Goal: Task Accomplishment & Management: Manage account settings

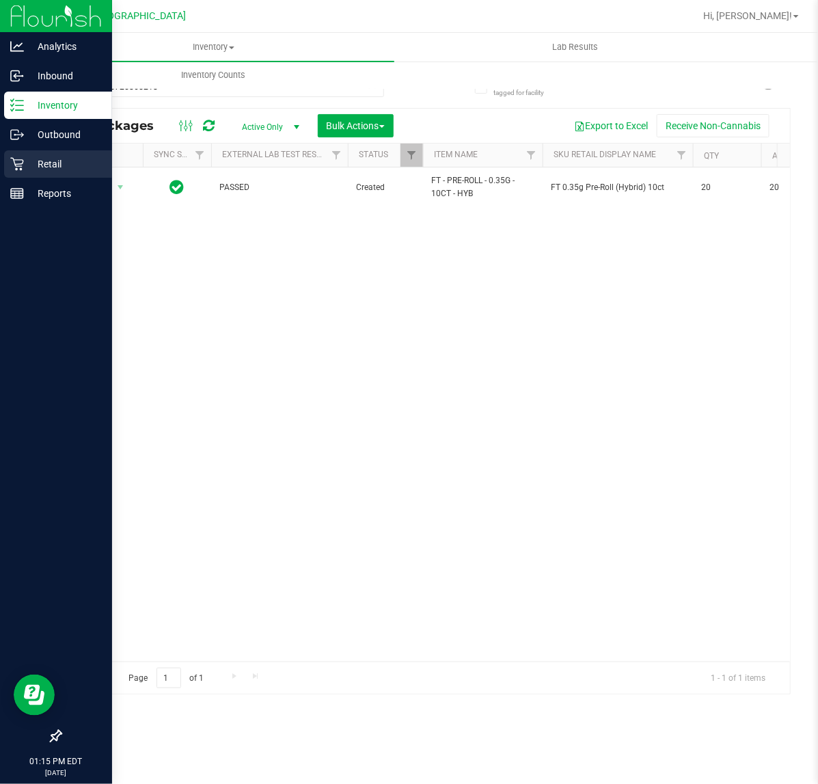
click at [17, 162] on icon at bounding box center [17, 164] width 14 height 14
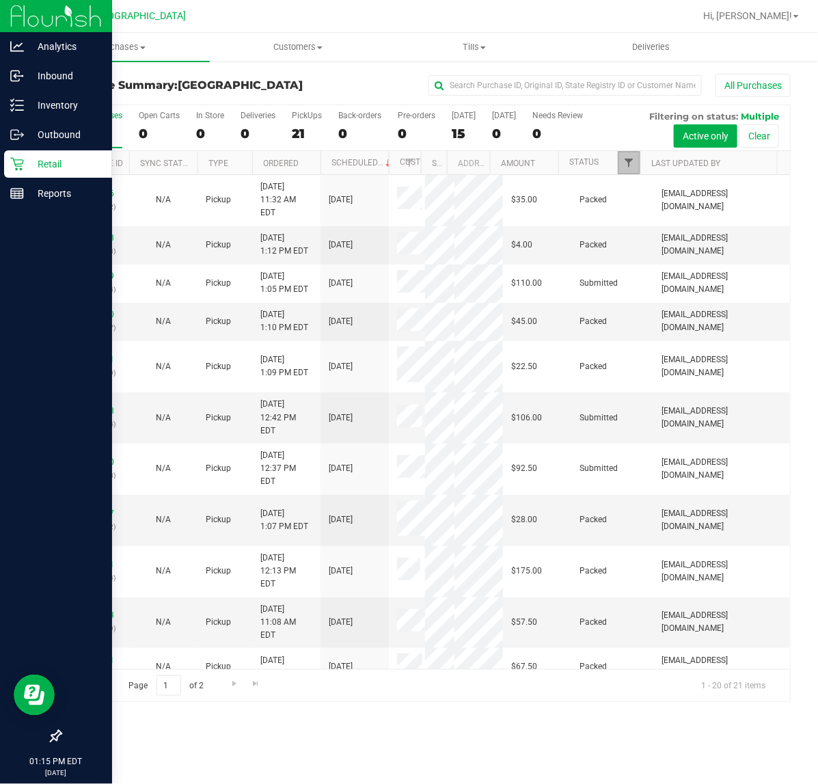
click at [632, 163] on span "Filter" at bounding box center [628, 162] width 11 height 11
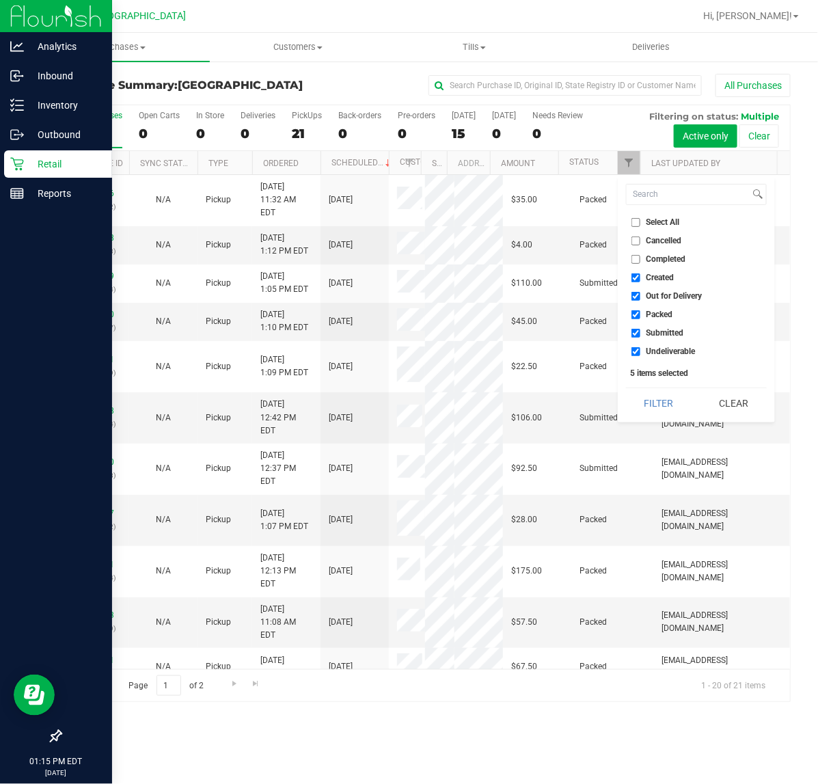
click at [653, 316] on span "Packed" at bounding box center [659, 314] width 27 height 8
click at [640, 316] on input "Packed" at bounding box center [635, 314] width 9 height 9
checkbox input "false"
click at [671, 405] on button "Filter" at bounding box center [659, 403] width 66 height 30
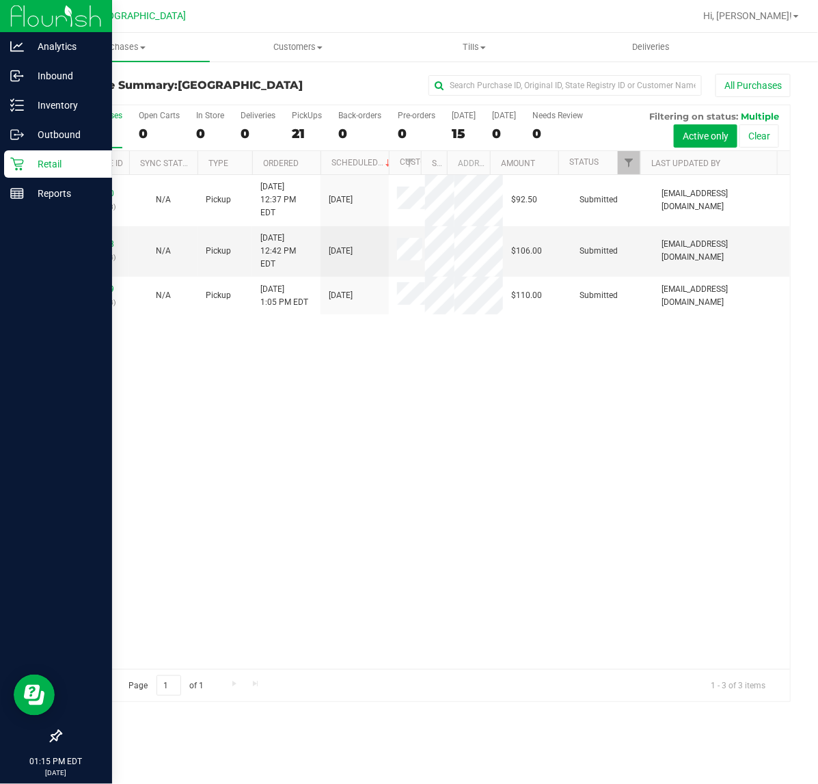
click at [432, 306] on div "11849640 (317309868) N/A Pickup [DATE] 12:37 PM EDT 8/26/2025 $92.50 Submitted …" at bounding box center [425, 422] width 729 height 494
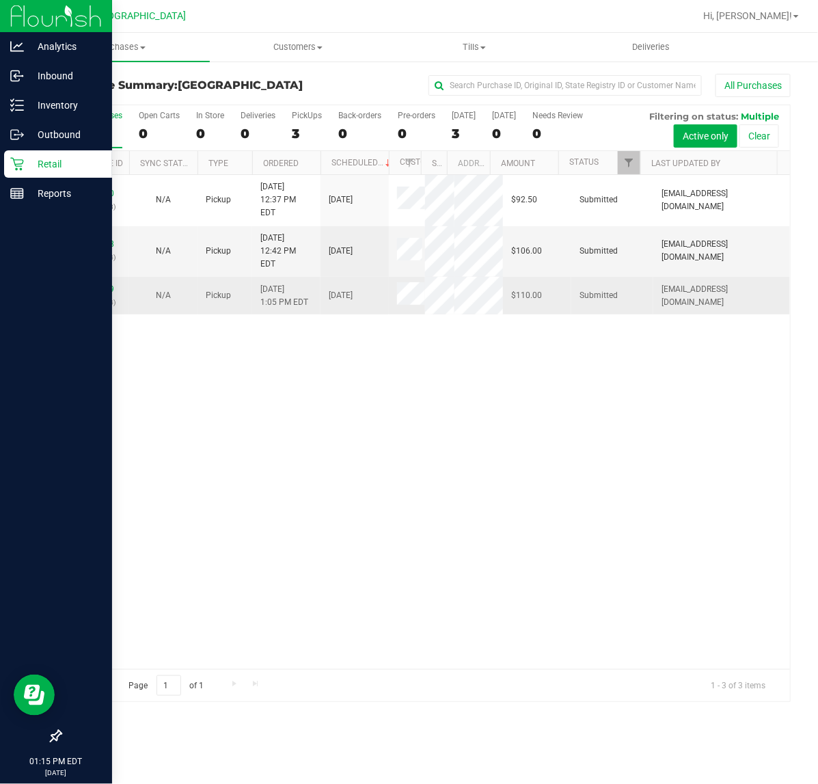
click at [90, 283] on div "11849879 (317314104)" at bounding box center [95, 296] width 52 height 26
click at [90, 284] on link "11849879" at bounding box center [95, 289] width 38 height 10
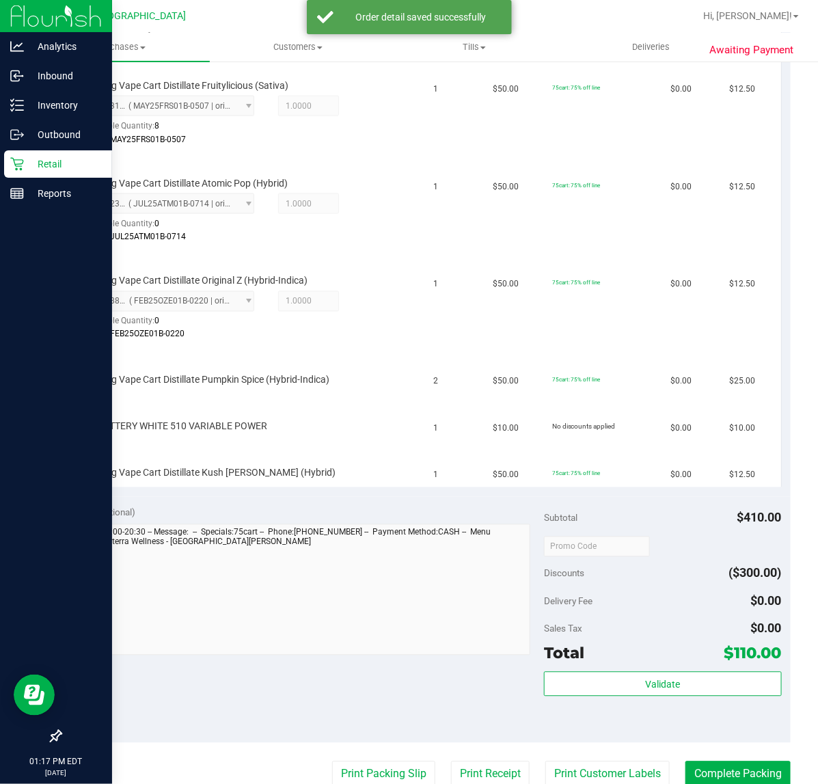
scroll to position [582, 0]
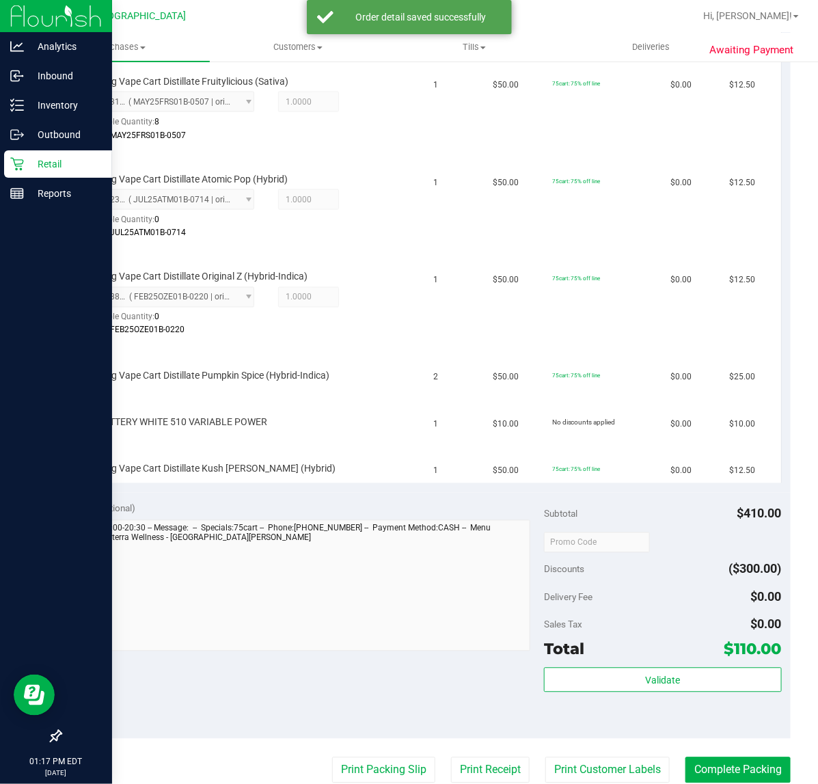
click at [364, 502] on div "Notes (optional)" at bounding box center [307, 509] width 475 height 14
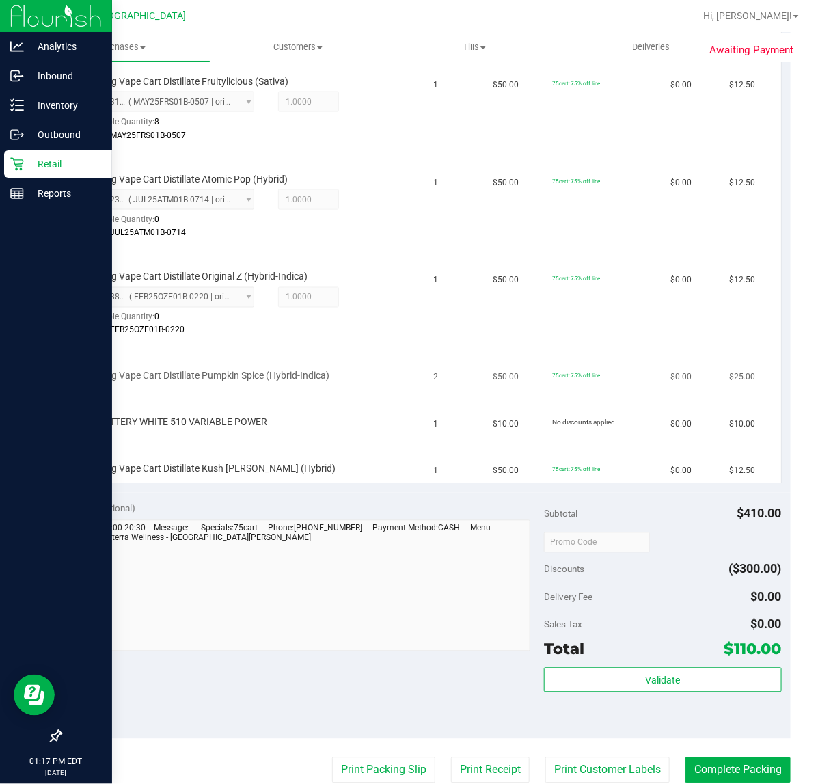
click at [346, 383] on div at bounding box center [237, 383] width 305 height 1
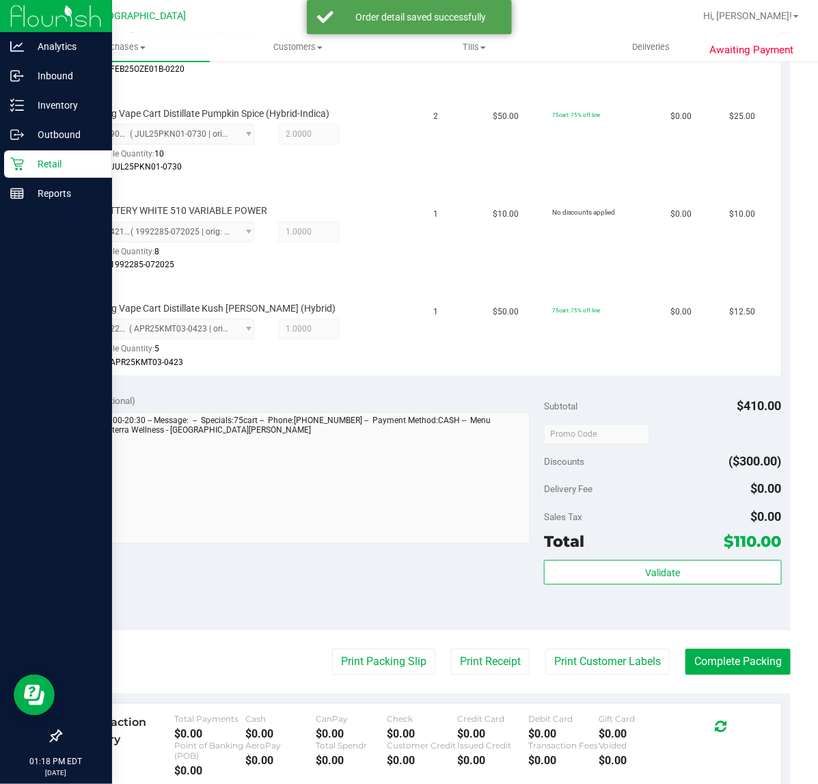
scroll to position [924, 0]
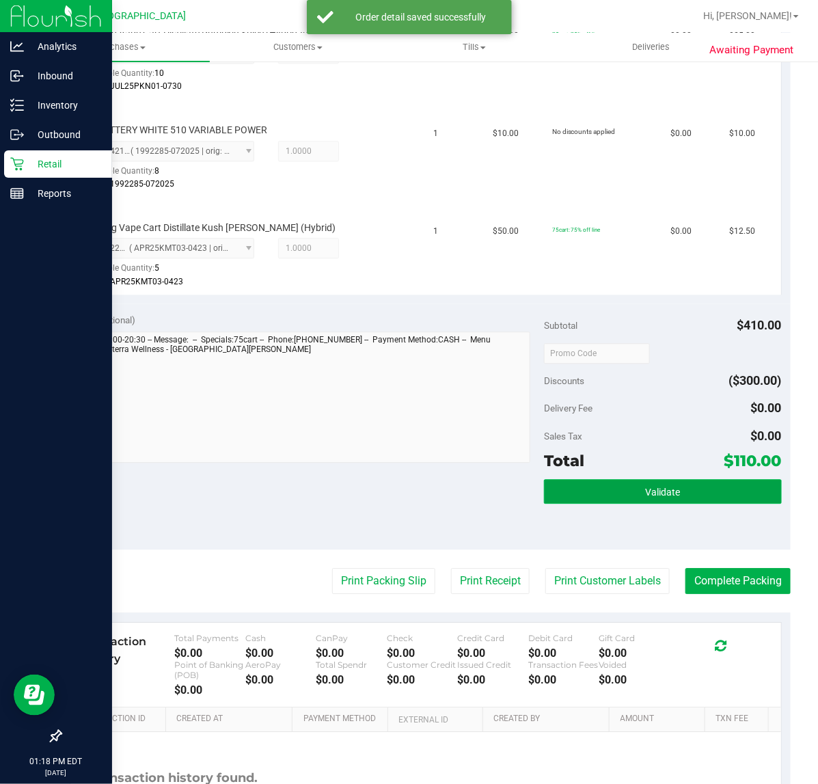
click at [683, 486] on button "Validate" at bounding box center [662, 491] width 237 height 25
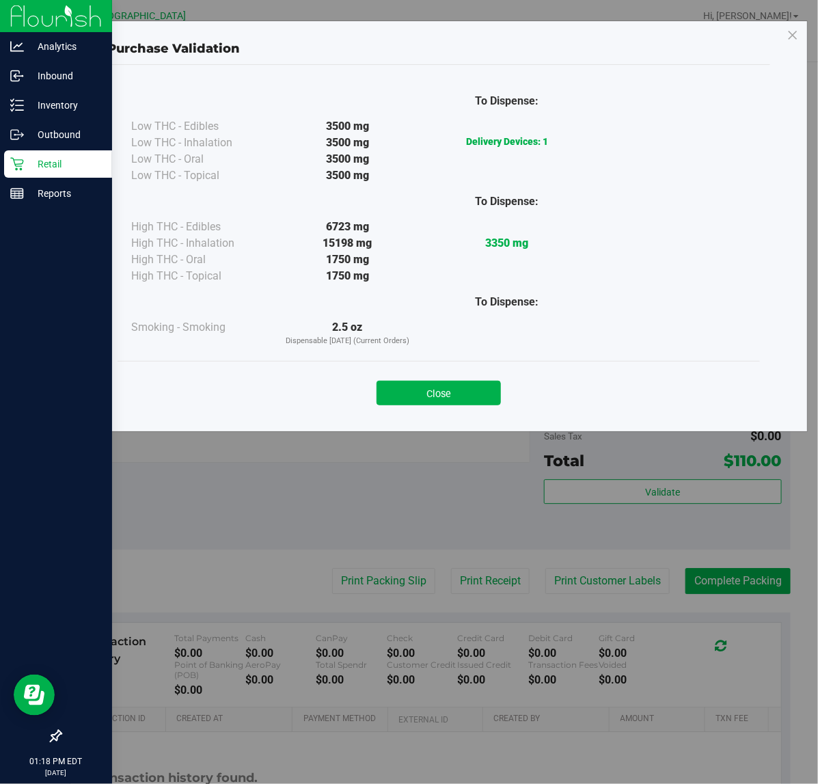
click at [452, 501] on div "Purchase Validation To Dispense: Low THC - Edibles 3500 mg" at bounding box center [414, 392] width 828 height 784
click at [461, 389] on button "Close" at bounding box center [438, 393] width 124 height 25
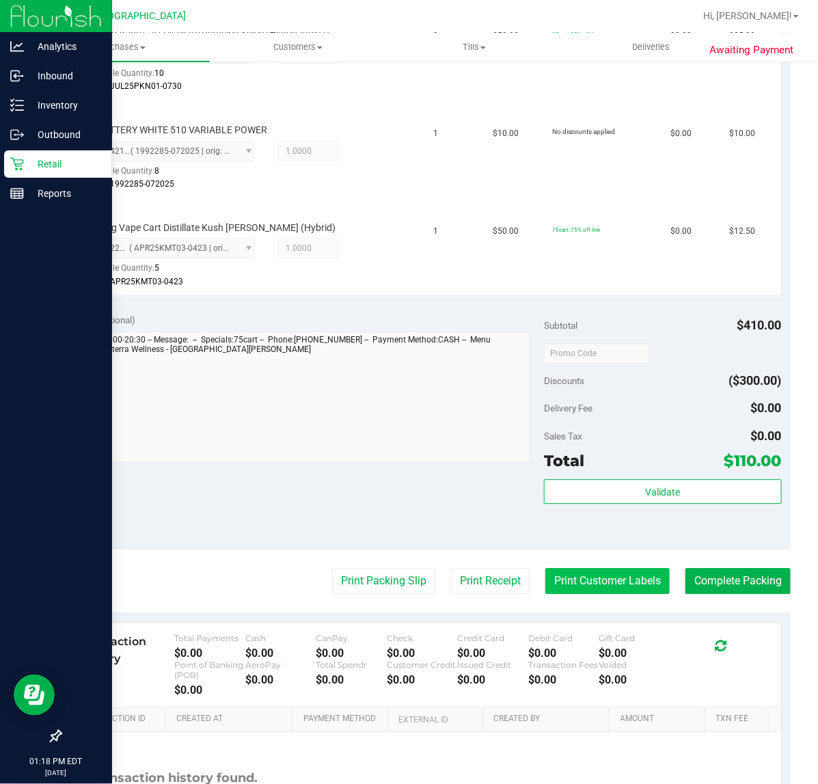
click at [582, 572] on button "Print Customer Labels" at bounding box center [607, 581] width 124 height 26
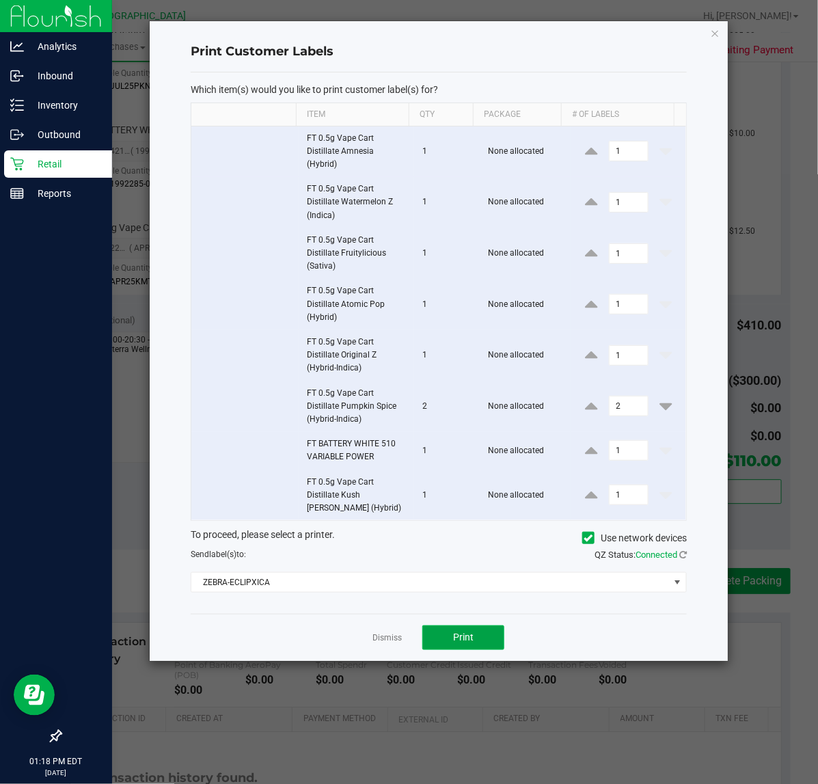
click at [470, 640] on span "Print" at bounding box center [463, 636] width 20 height 11
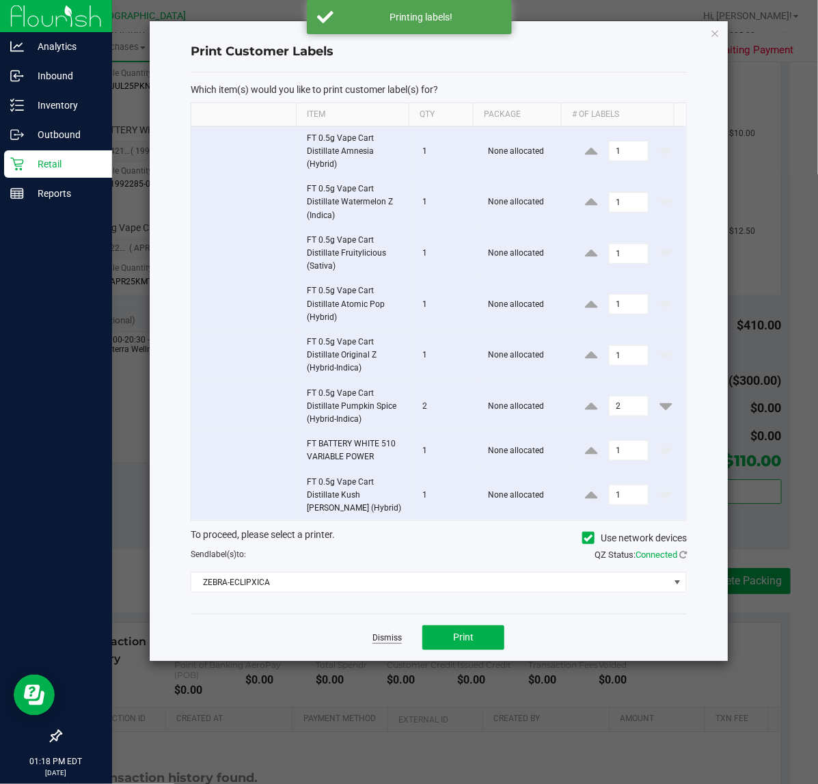
click at [394, 641] on link "Dismiss" at bounding box center [386, 638] width 29 height 12
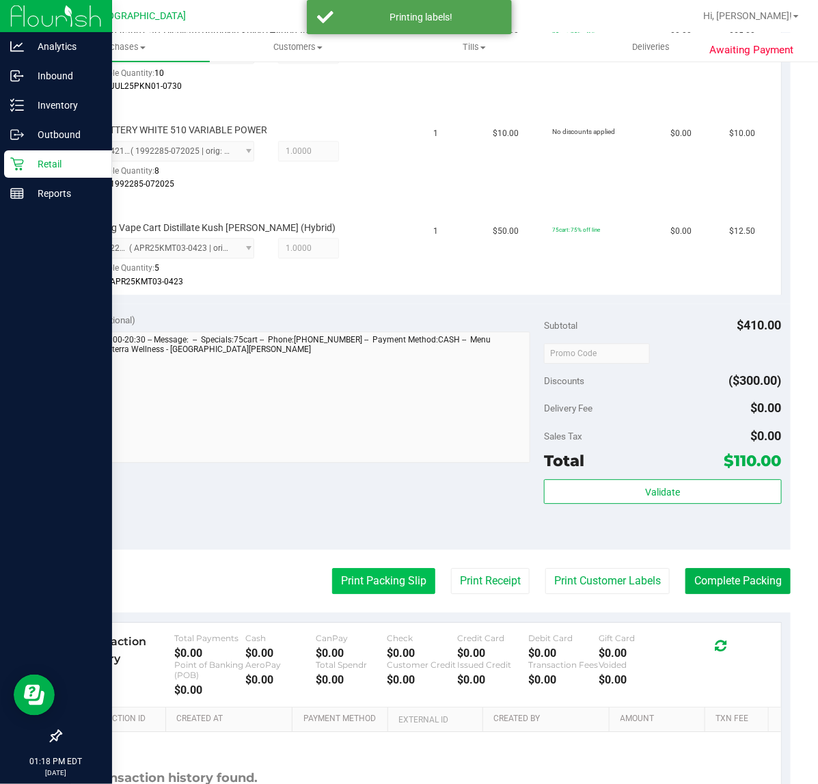
click at [395, 586] on button "Print Packing Slip" at bounding box center [383, 581] width 103 height 26
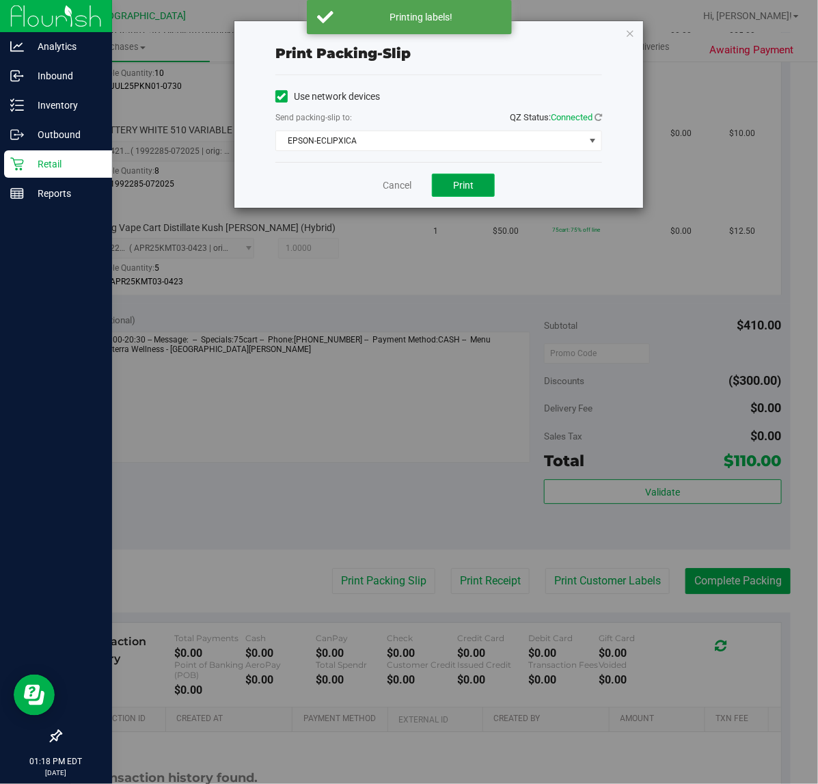
click at [480, 192] on button "Print" at bounding box center [463, 185] width 63 height 23
click at [577, 189] on div "Cancel Print" at bounding box center [438, 185] width 327 height 46
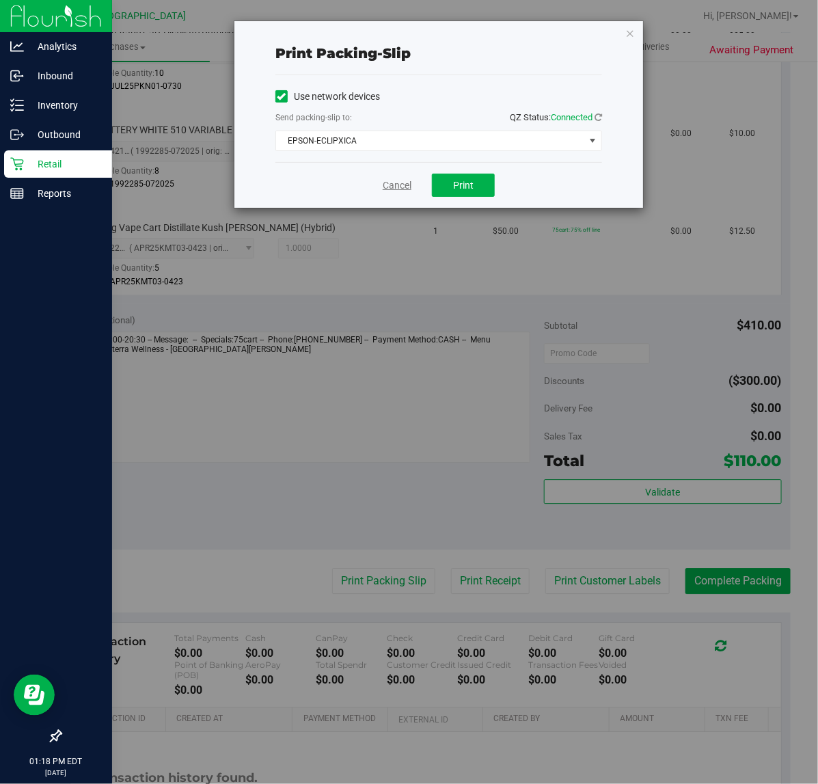
click at [397, 186] on link "Cancel" at bounding box center [397, 185] width 29 height 14
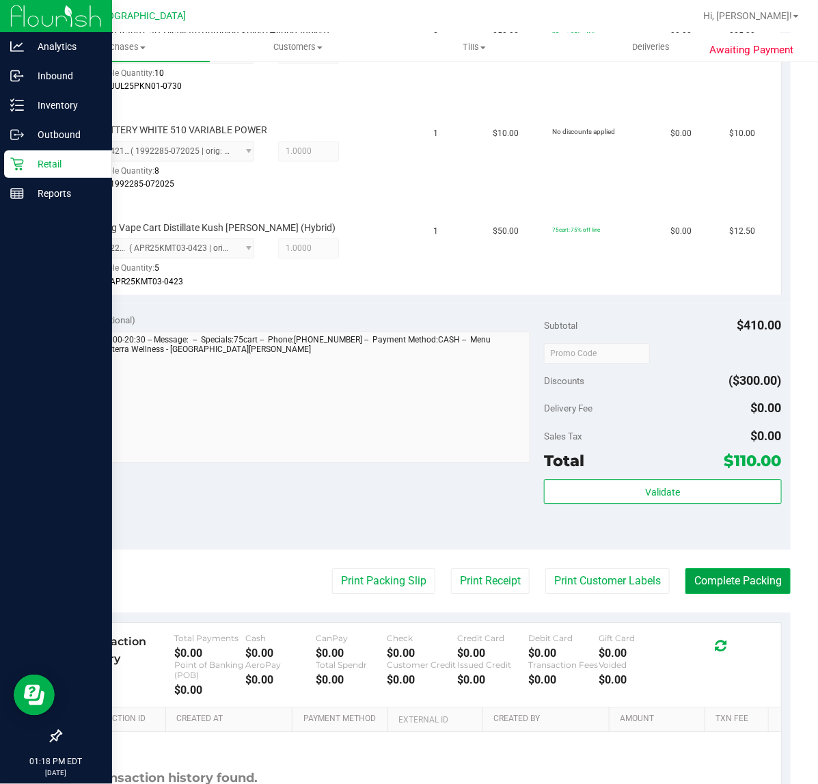
click at [692, 571] on button "Complete Packing" at bounding box center [737, 581] width 105 height 26
click at [721, 534] on div "Validate" at bounding box center [662, 509] width 237 height 61
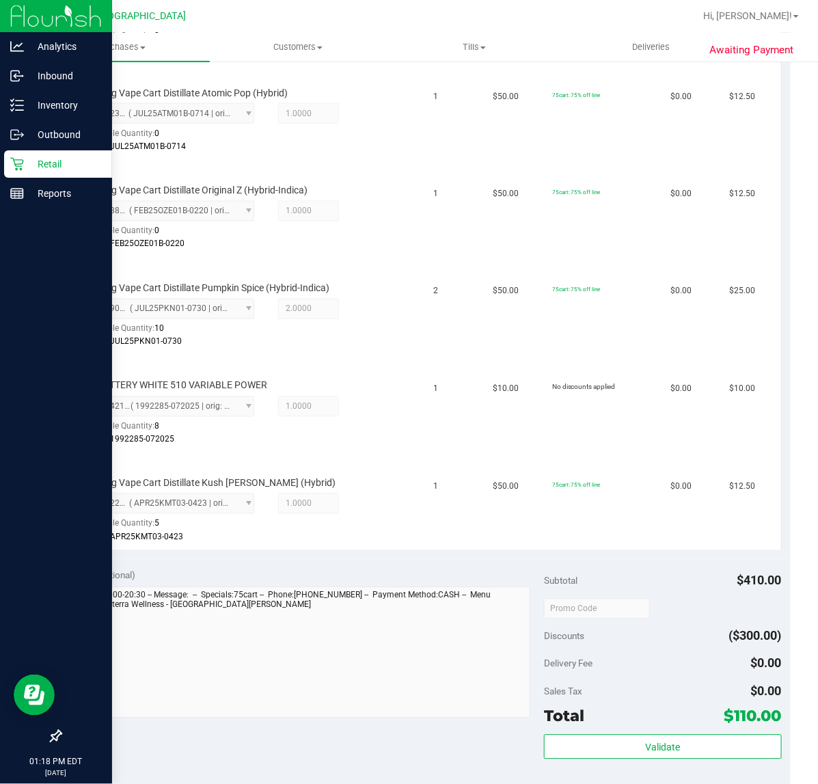
scroll to position [668, 0]
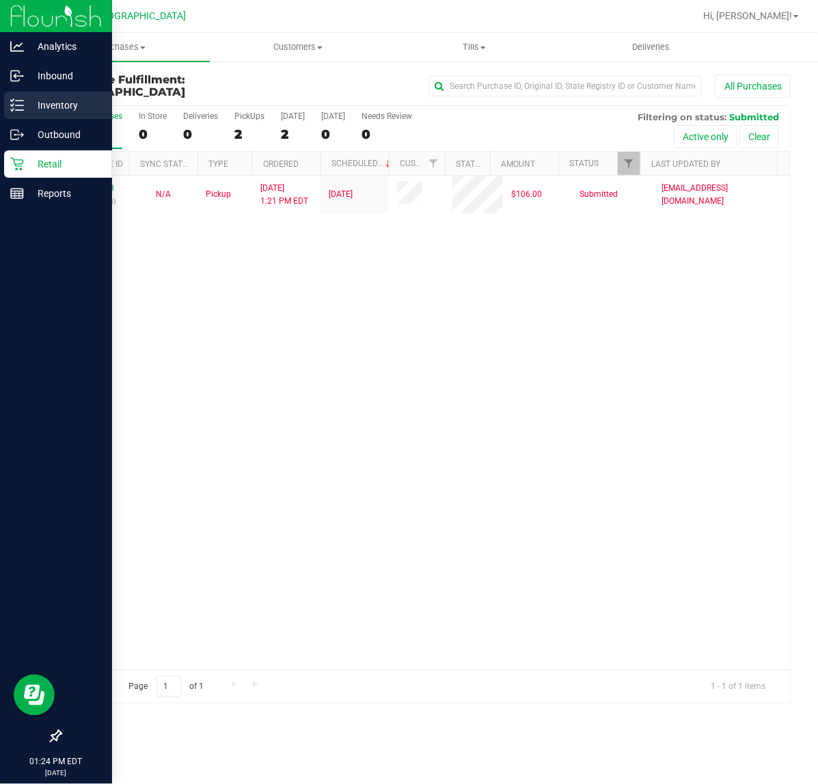
click at [45, 104] on p "Inventory" at bounding box center [65, 105] width 82 height 16
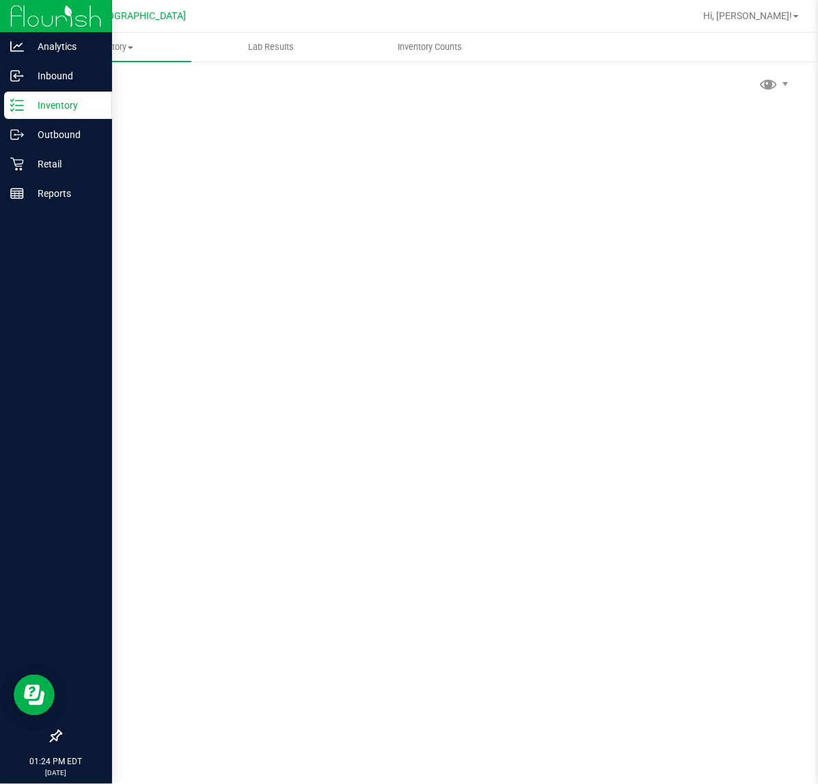
click at [45, 104] on p "Inventory" at bounding box center [65, 105] width 82 height 16
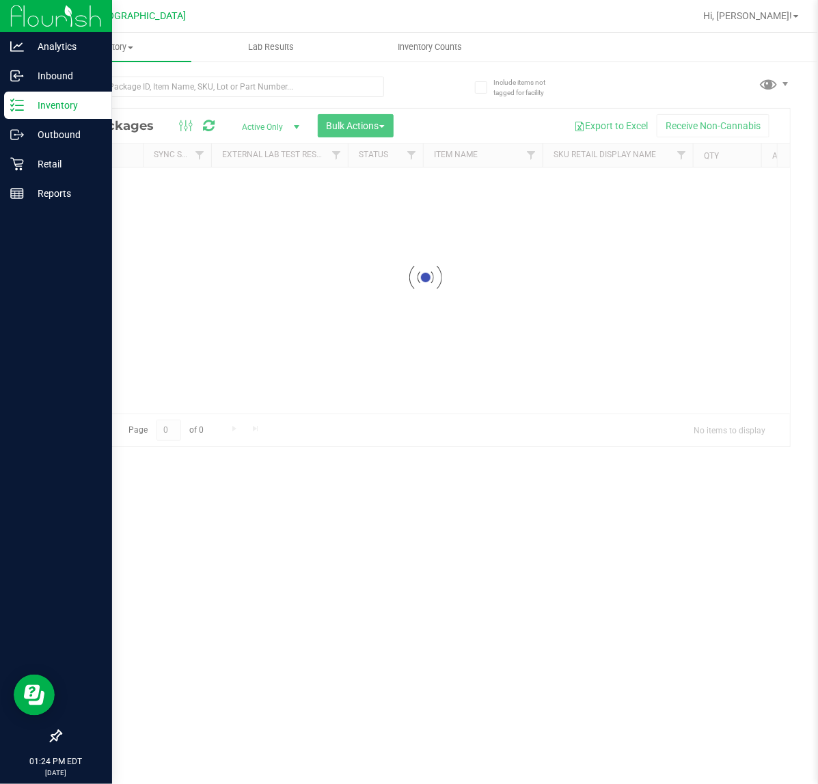
click at [45, 104] on p "Inventory" at bounding box center [65, 105] width 82 height 16
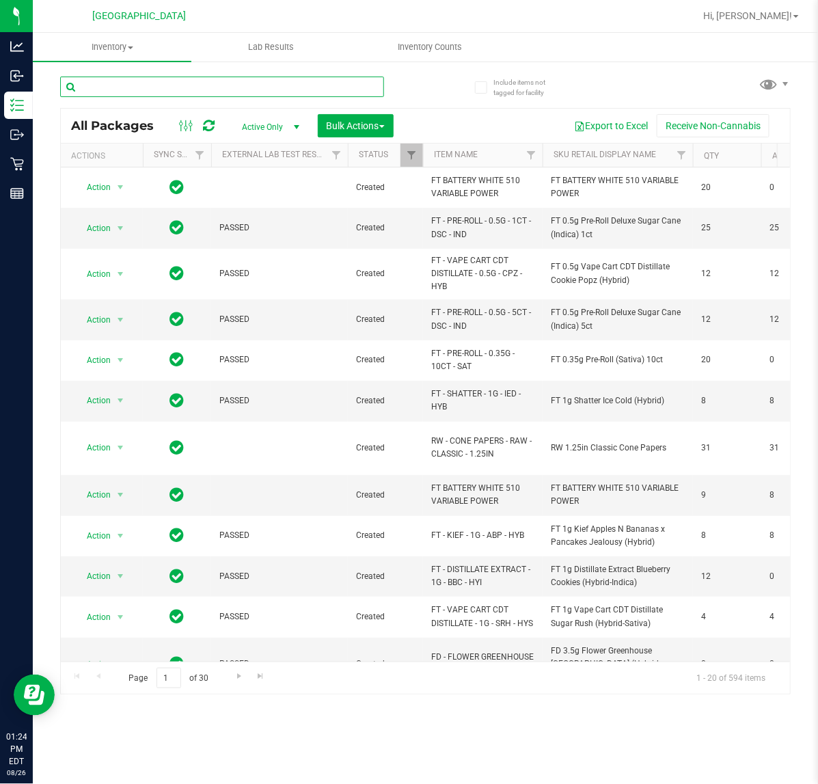
click at [284, 80] on input "text" at bounding box center [222, 87] width 324 height 20
type input "-2932"
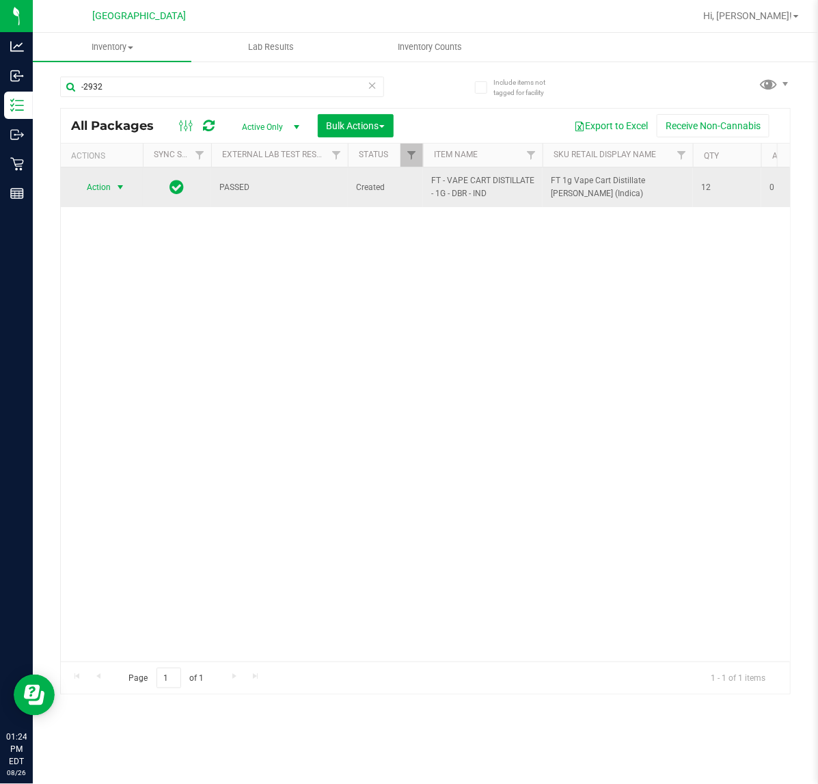
click at [115, 184] on span "select" at bounding box center [120, 187] width 11 height 11
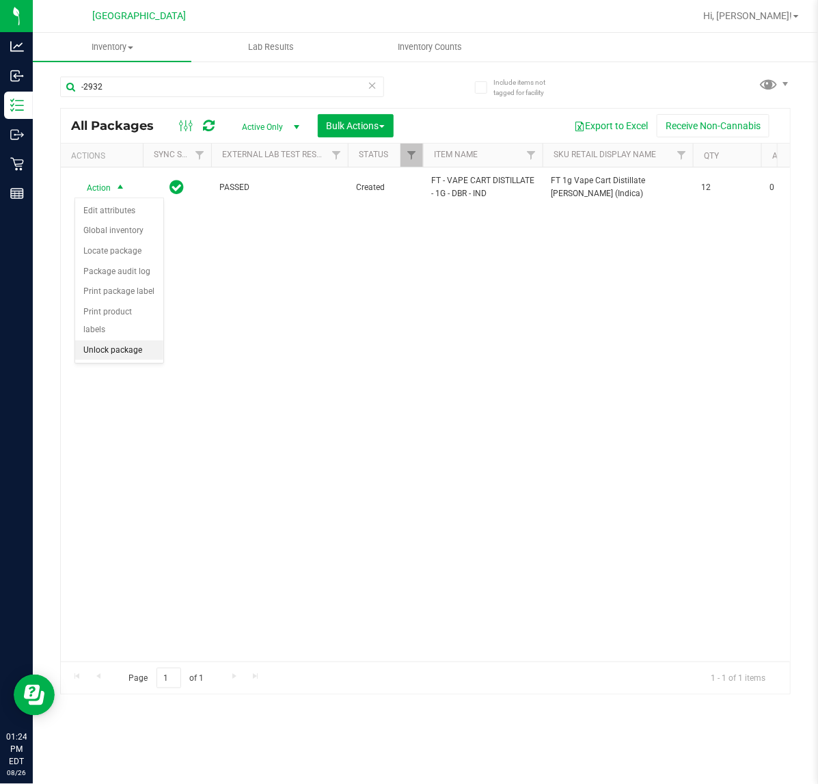
click at [131, 340] on li "Unlock package" at bounding box center [119, 350] width 88 height 20
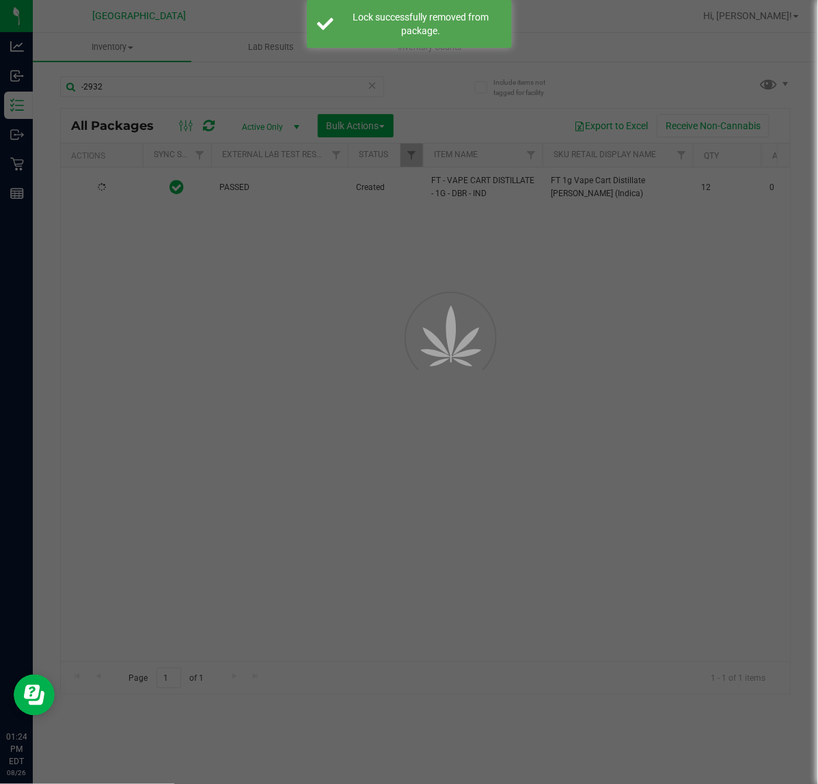
click at [474, 386] on div at bounding box center [409, 392] width 818 height 784
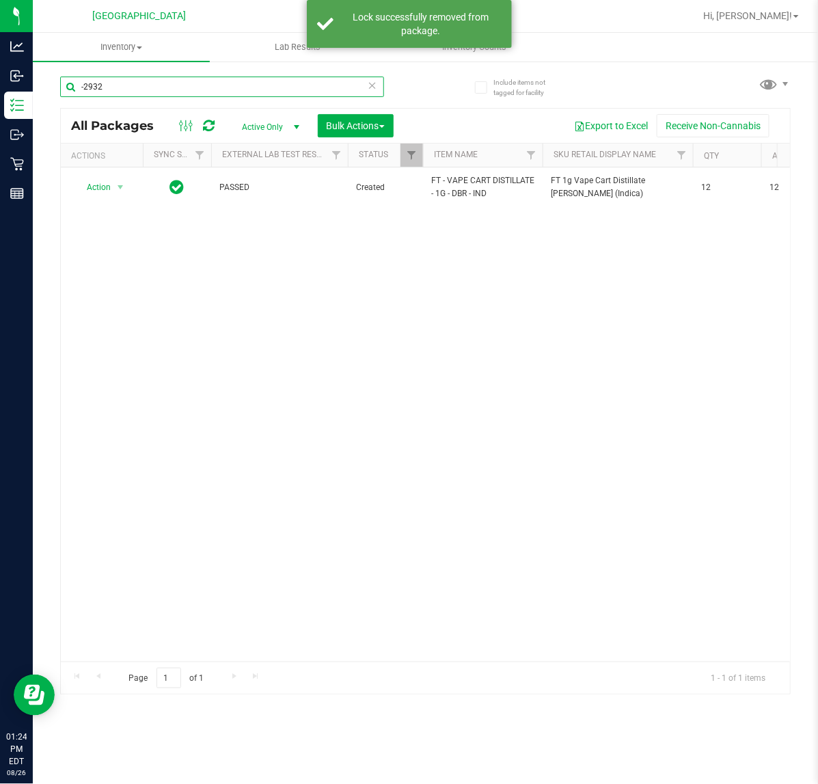
click at [228, 94] on input "-2932" at bounding box center [222, 87] width 324 height 20
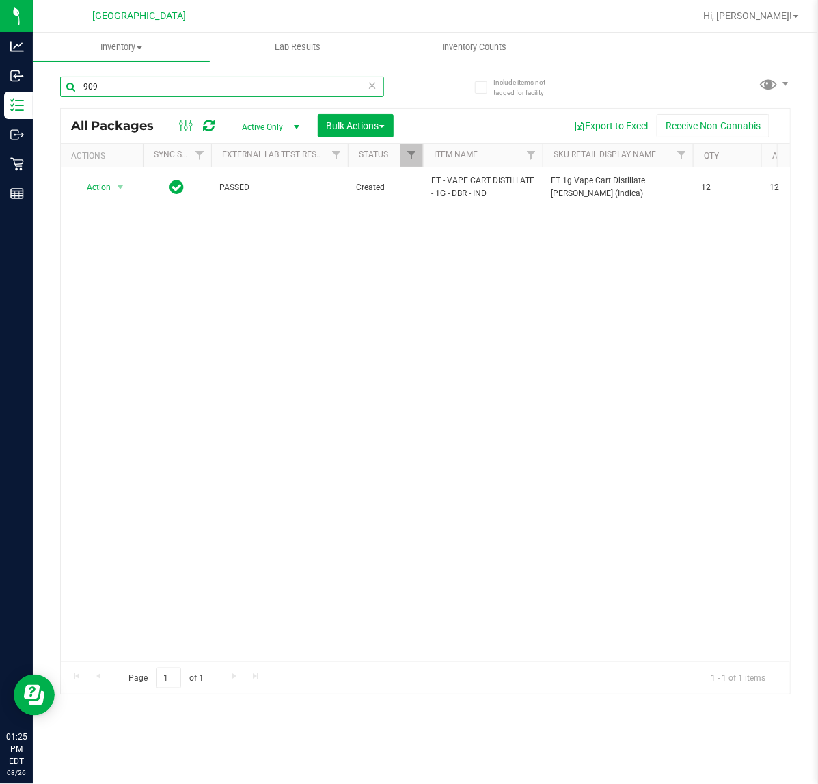
type input "-909"
click at [241, 279] on div "Action Action Adjust qty Create package Edit attributes Global inventory Locate…" at bounding box center [425, 414] width 729 height 494
drag, startPoint x: 267, startPoint y: 273, endPoint x: 222, endPoint y: 275, distance: 45.1
click at [222, 275] on div "Action Action Edit attributes Global inventory Locate package Package audit log…" at bounding box center [425, 414] width 729 height 494
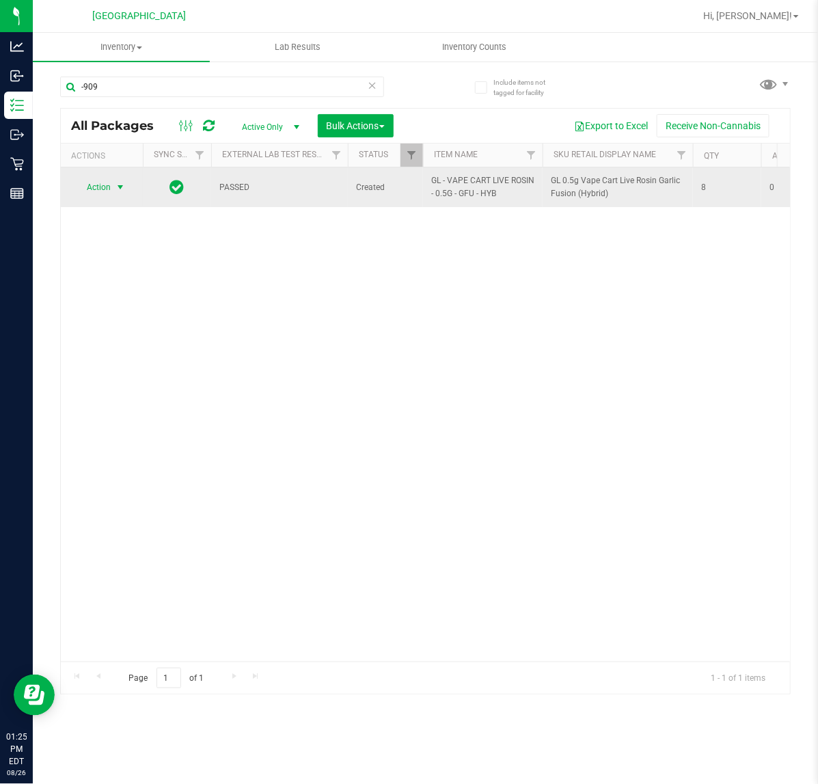
click at [104, 192] on span "Action" at bounding box center [92, 187] width 37 height 19
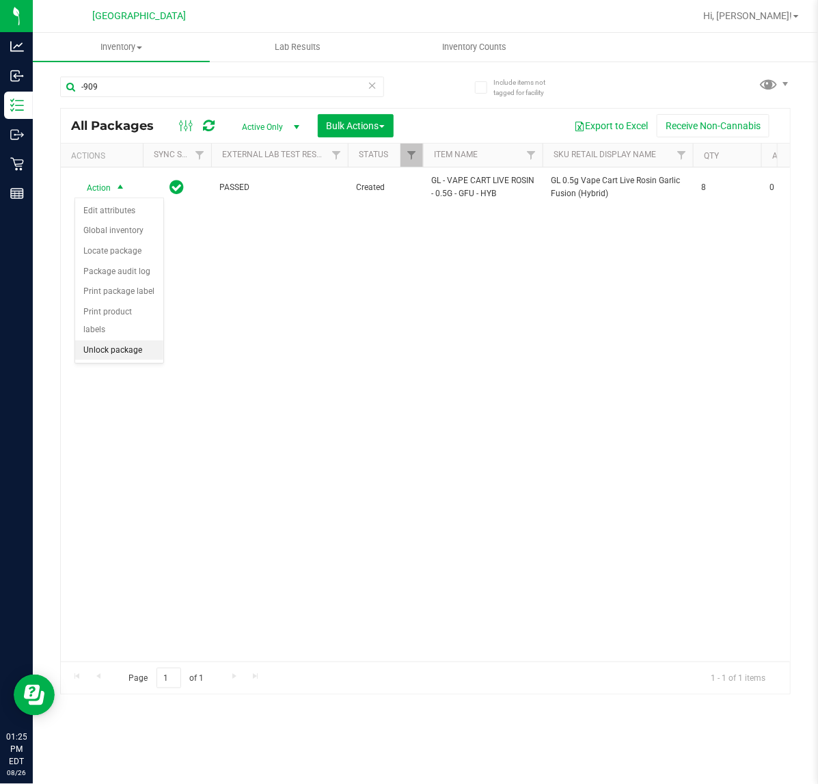
click at [117, 340] on li "Unlock package" at bounding box center [119, 350] width 88 height 20
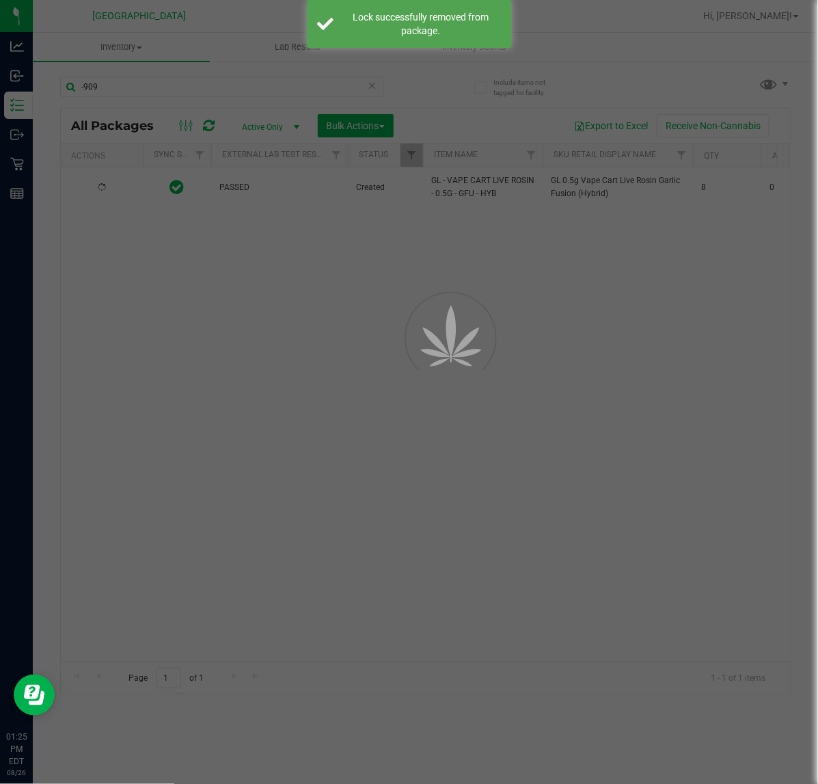
click at [414, 338] on div at bounding box center [432, 368] width 61 height 61
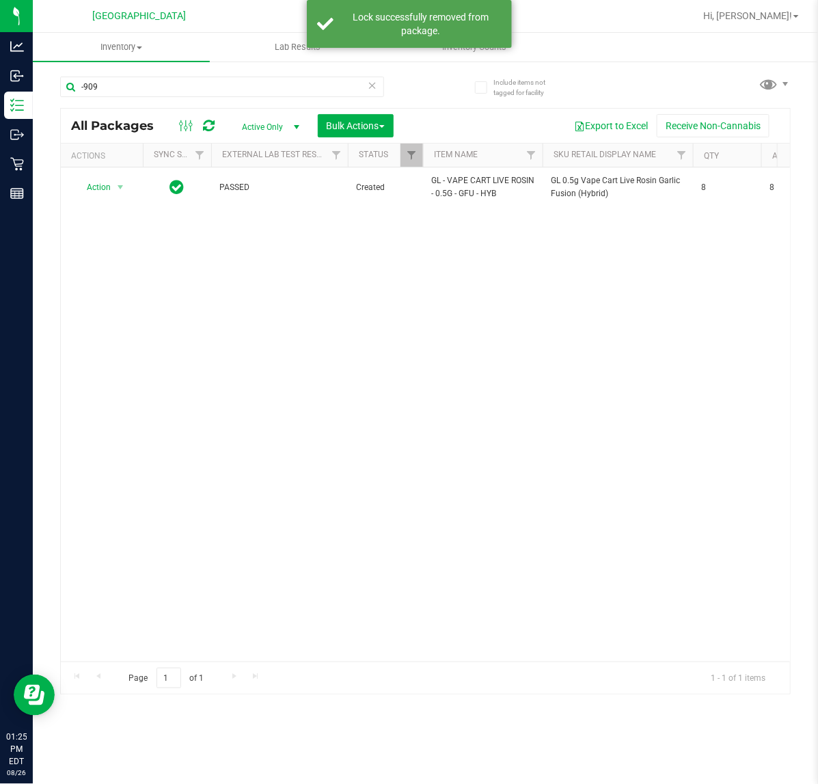
click at [411, 282] on div "Action Action Adjust qty Create package Edit attributes Global inventory Locate…" at bounding box center [425, 414] width 729 height 494
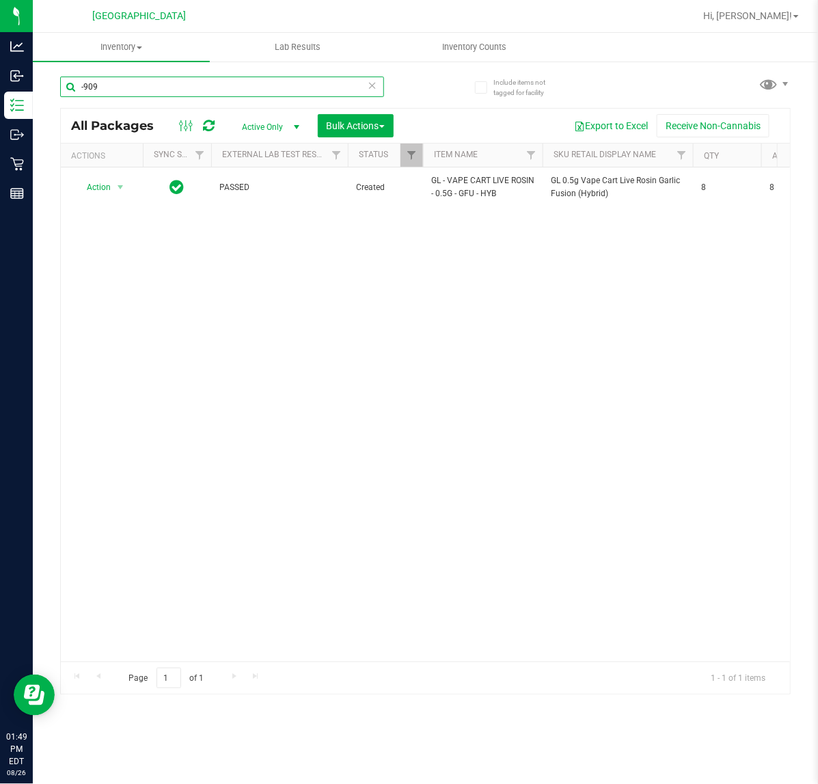
click at [264, 83] on input "-909" at bounding box center [222, 87] width 324 height 20
type input "-"
type input "hash"
click at [294, 237] on div "Action Action Adjust qty Create package Edit attributes Global inventory Locate…" at bounding box center [425, 414] width 729 height 494
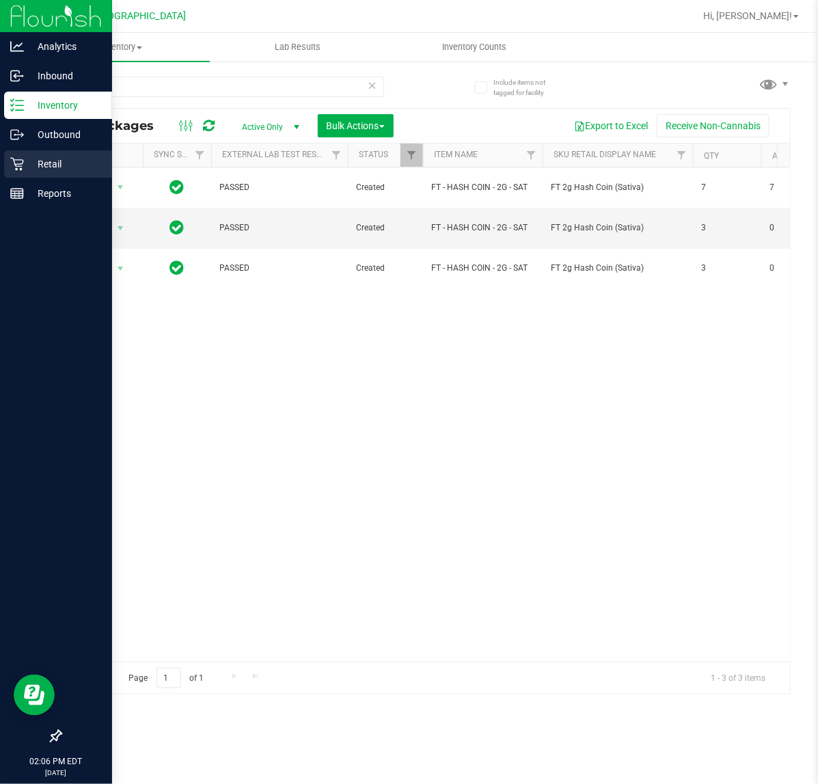
click at [17, 158] on icon at bounding box center [17, 164] width 14 height 14
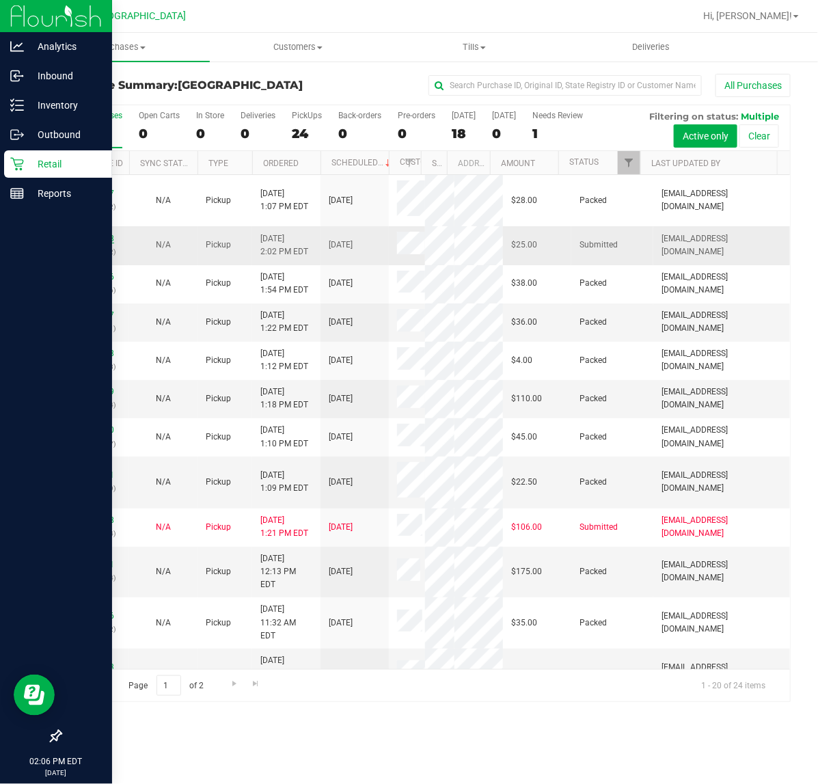
click at [83, 241] on link "11850368" at bounding box center [95, 239] width 38 height 10
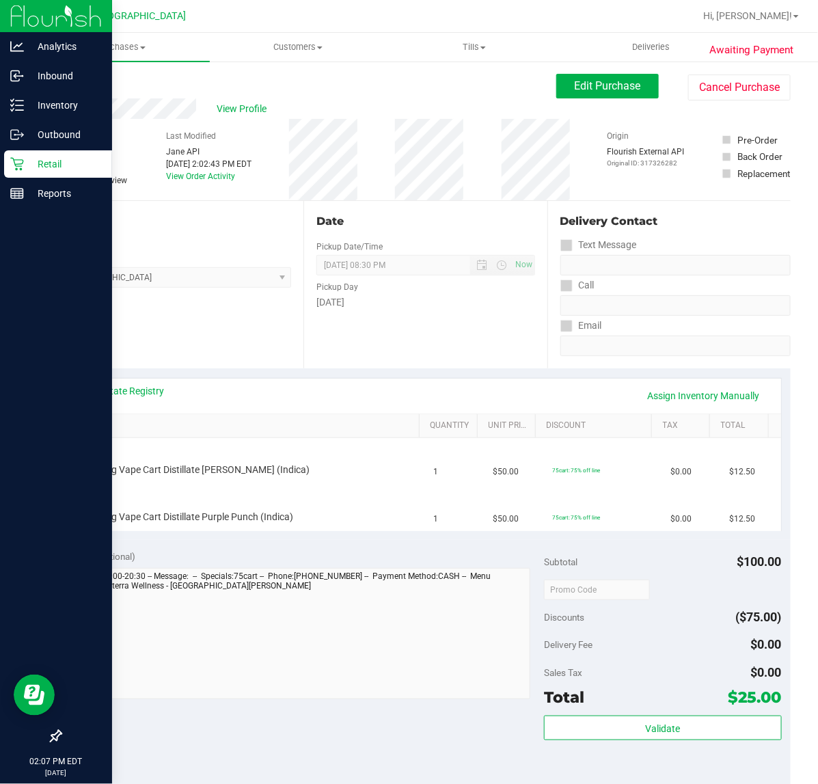
click at [434, 340] on div "Date Pickup Date/Time [DATE] Now [DATE] 08:30 PM Now Pickup Day [DATE]" at bounding box center [424, 284] width 243 height 167
click at [393, 412] on div "View State Registry Assign Inventory Manually" at bounding box center [425, 396] width 711 height 35
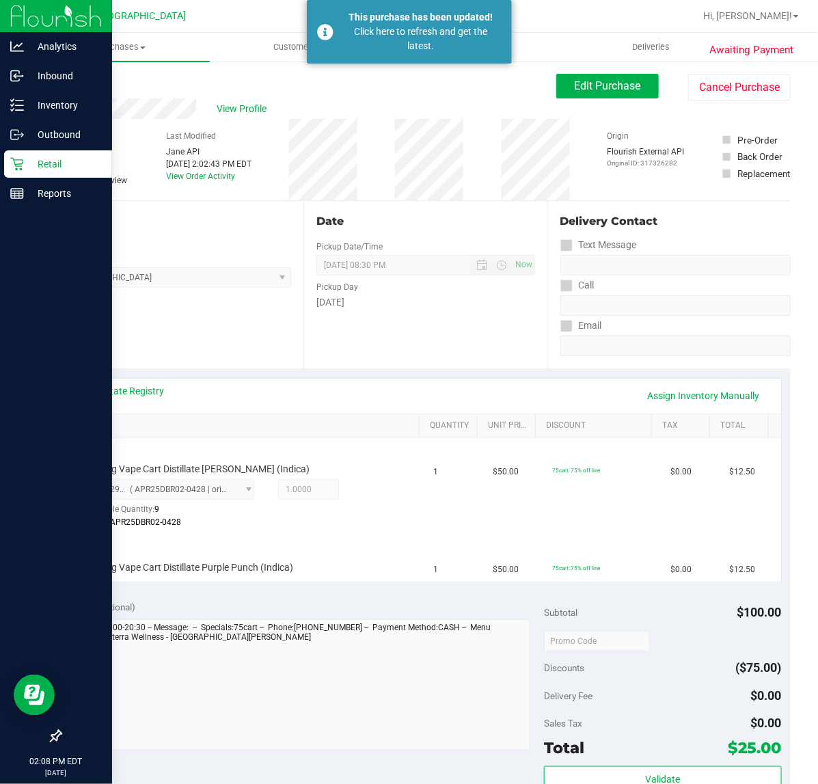
click at [69, 90] on div "Back Edit Purchase Cancel Purchase" at bounding box center [425, 86] width 730 height 25
click at [73, 84] on link "Back" at bounding box center [70, 82] width 20 height 10
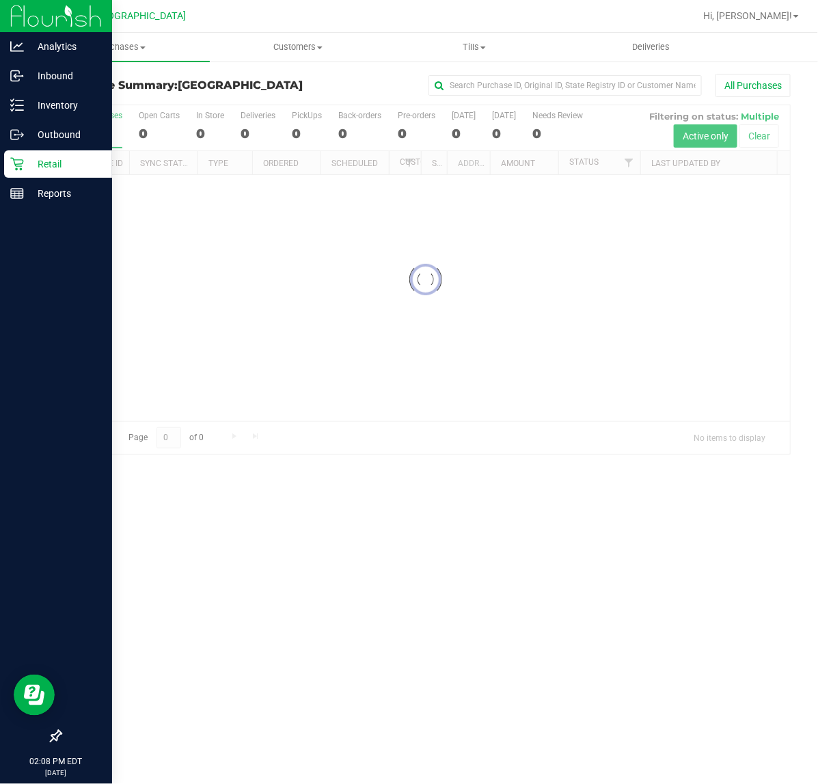
click at [629, 165] on div at bounding box center [425, 279] width 729 height 348
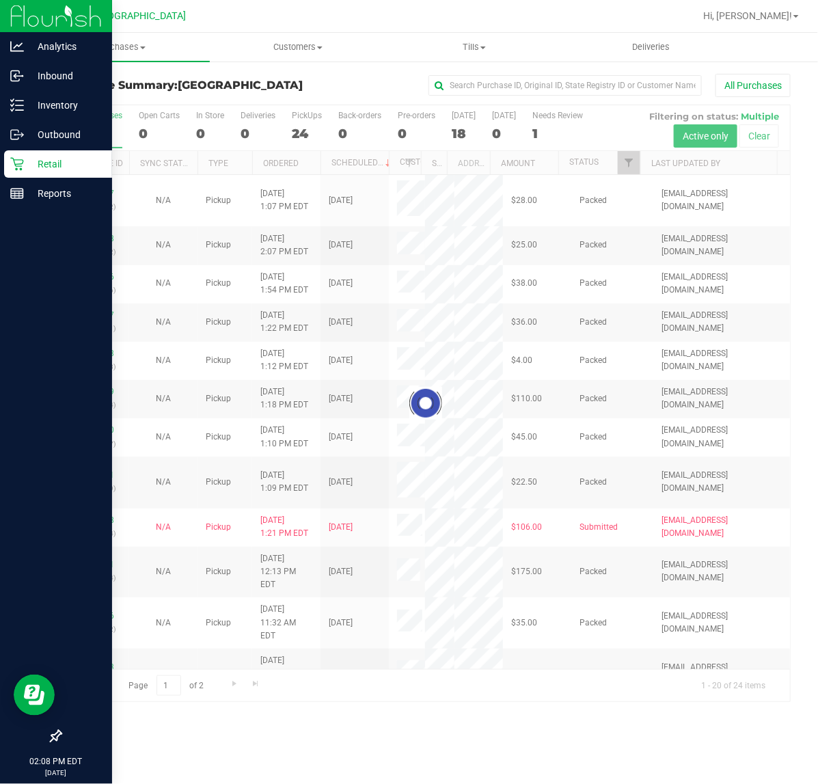
click at [629, 165] on div at bounding box center [425, 403] width 729 height 596
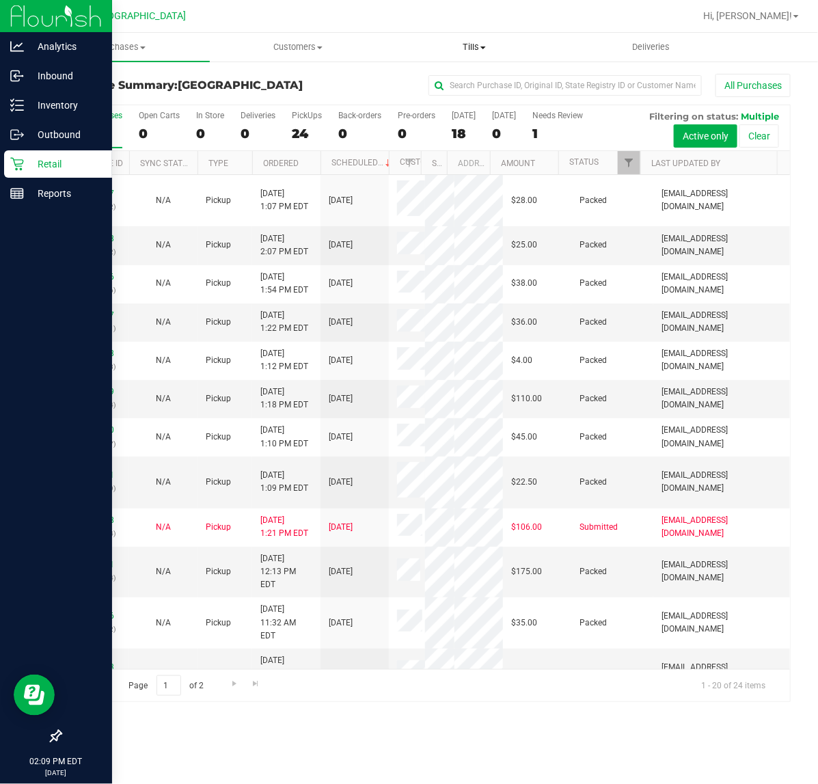
click at [553, 45] on span "Tills" at bounding box center [475, 47] width 176 height 12
